Goal: Task Accomplishment & Management: Complete application form

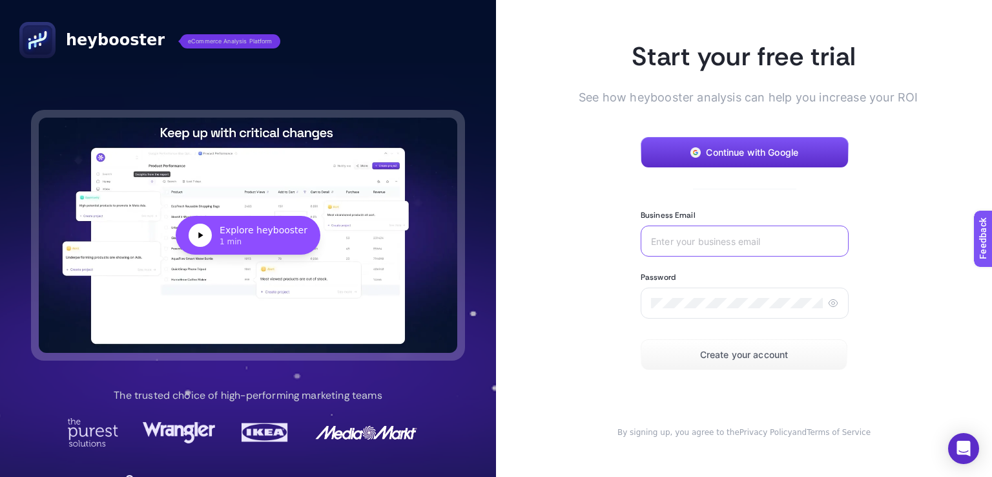
type input "demo@heybooster.ai"
click at [725, 179] on form "Continue with Google Business Email demo@heybooster.ai Password Create your acc…" at bounding box center [744, 253] width 207 height 233
click at [734, 150] on span "Continue with Google" at bounding box center [752, 152] width 92 height 10
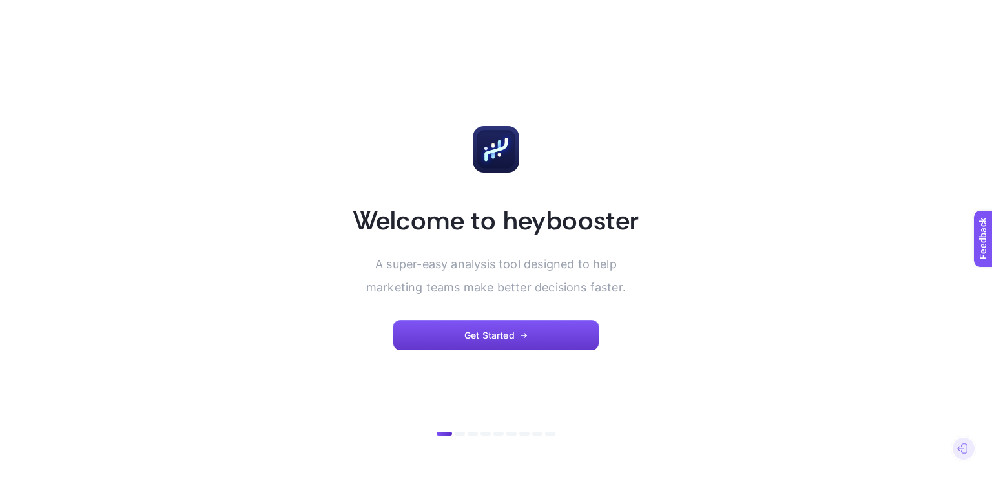
click at [497, 337] on span "Get Started" at bounding box center [489, 335] width 50 height 10
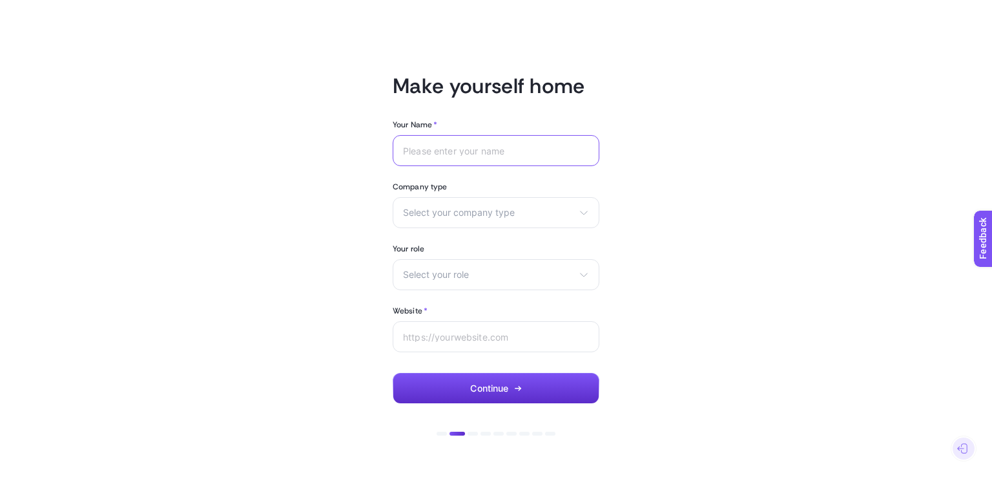
click at [513, 150] on input "Your Name *" at bounding box center [496, 150] width 186 height 10
type input "Oguz"
click at [493, 227] on div "Select your company type eCommerce Agency Other" at bounding box center [496, 212] width 207 height 31
click at [469, 243] on li "eCommerce" at bounding box center [496, 243] width 200 height 21
click at [450, 265] on div "Select your role Marketing manager Digital consultant Facebook executive Social…" at bounding box center [496, 274] width 207 height 31
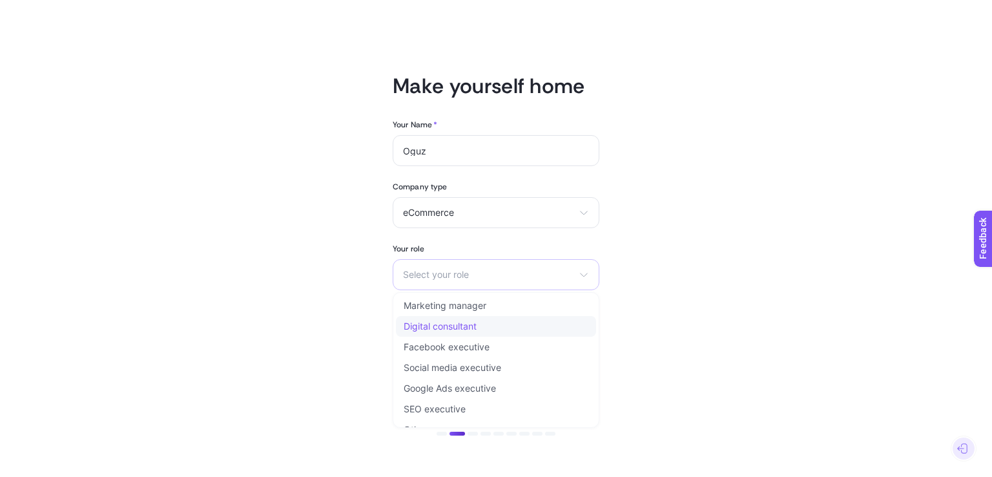
click at [482, 322] on li "Digital consultant" at bounding box center [496, 326] width 200 height 21
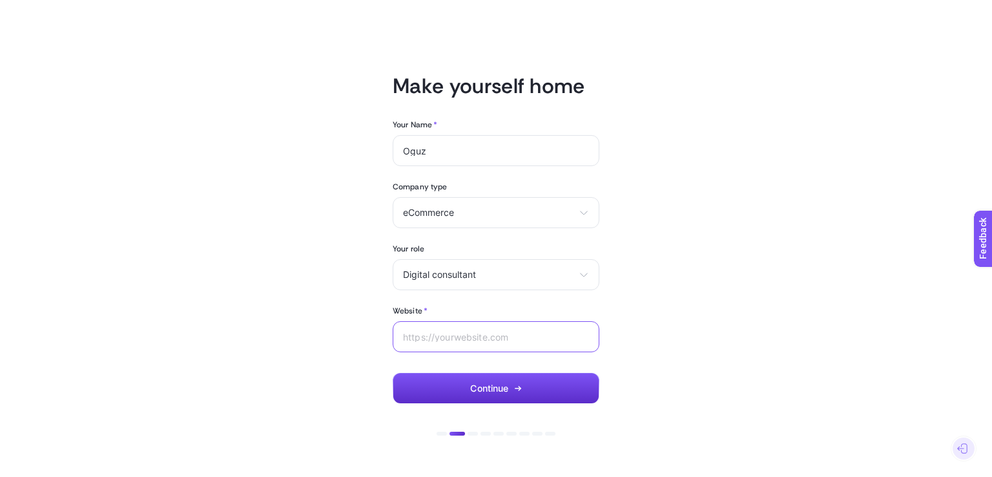
click at [442, 336] on input "Website *" at bounding box center [496, 336] width 186 height 10
paste input "[URL][DOMAIN_NAME]"
type input "[URL][DOMAIN_NAME]"
click at [515, 388] on icon "button" at bounding box center [517, 388] width 5 height 0
